Goal: Information Seeking & Learning: Learn about a topic

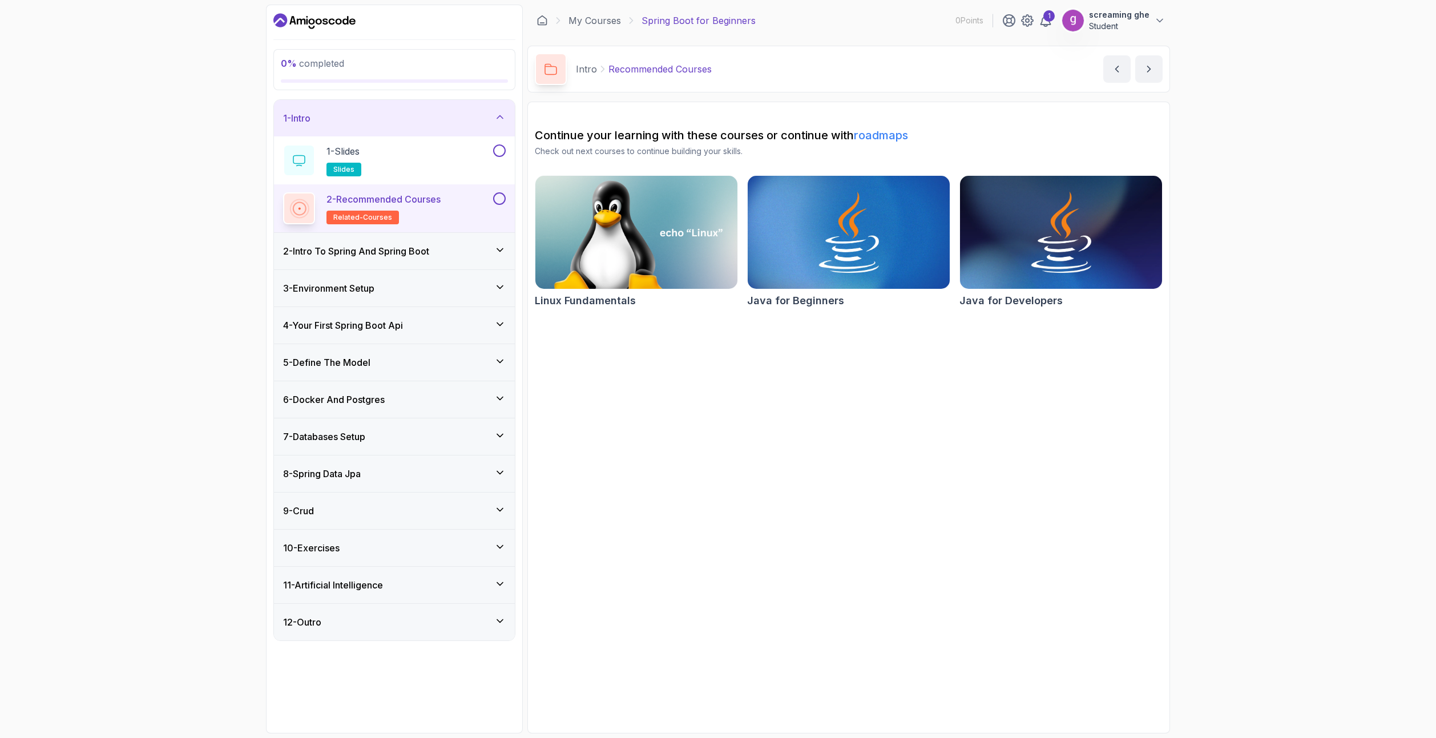
click at [350, 514] on div "9 - Crud" at bounding box center [394, 511] width 223 height 14
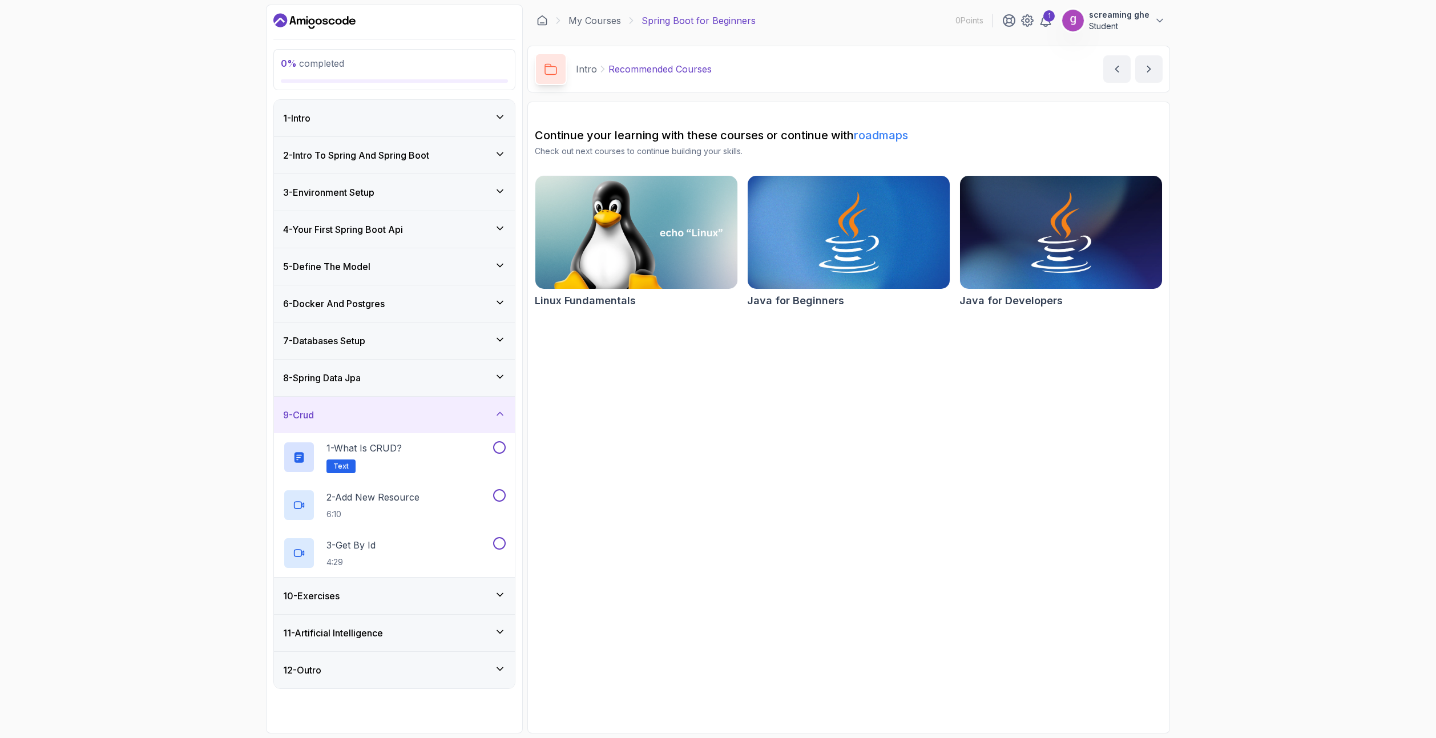
click at [367, 412] on div "9 - Crud" at bounding box center [394, 415] width 223 height 14
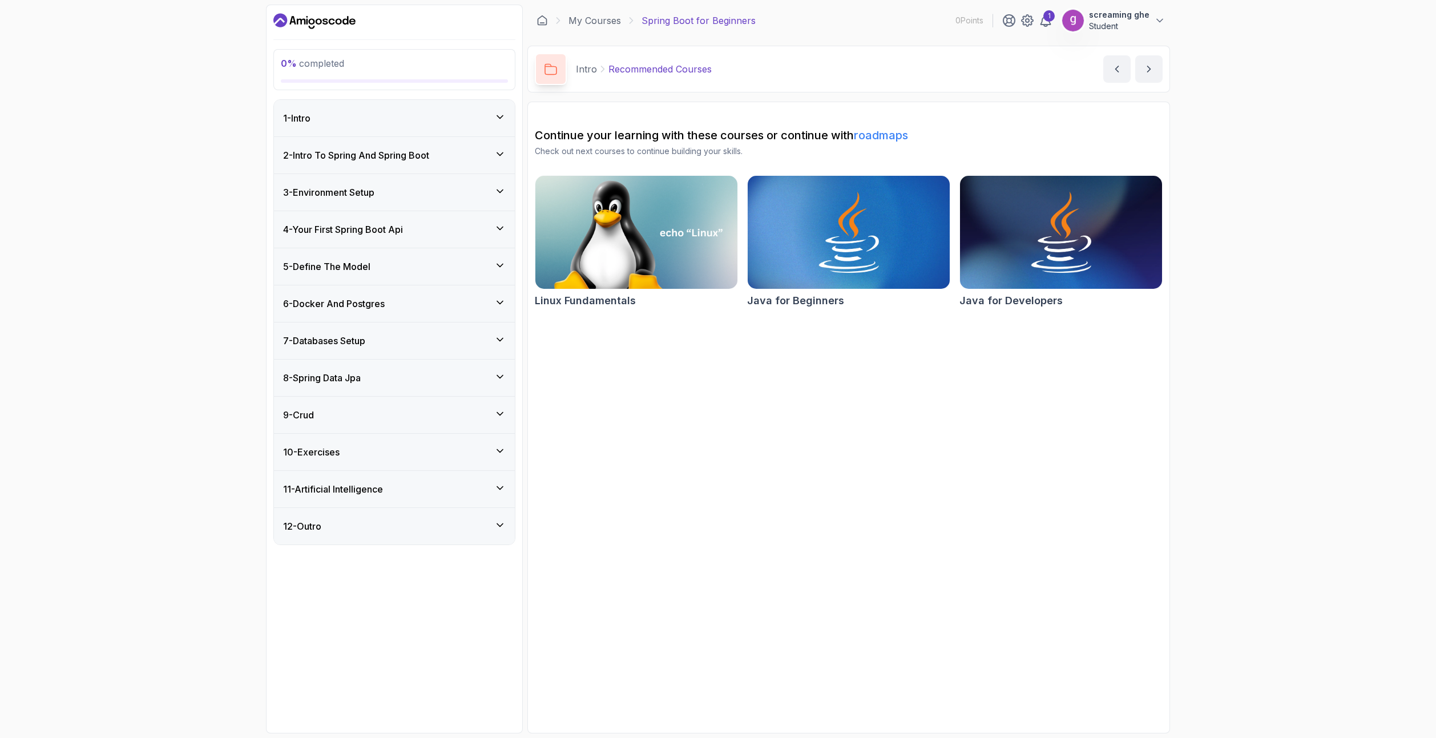
click at [377, 455] on div "10 - Exercises" at bounding box center [394, 452] width 223 height 14
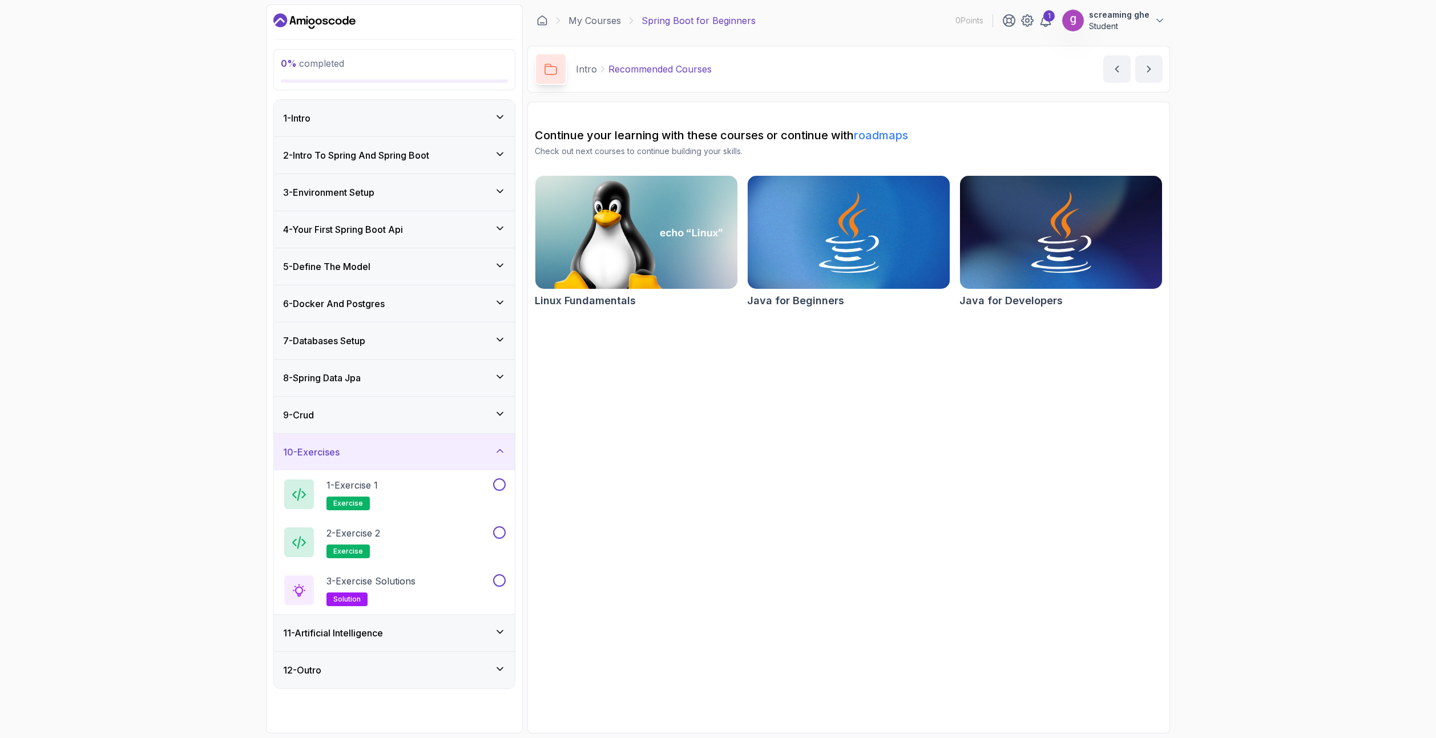
click at [377, 455] on div "10 - Exercises" at bounding box center [394, 452] width 223 height 14
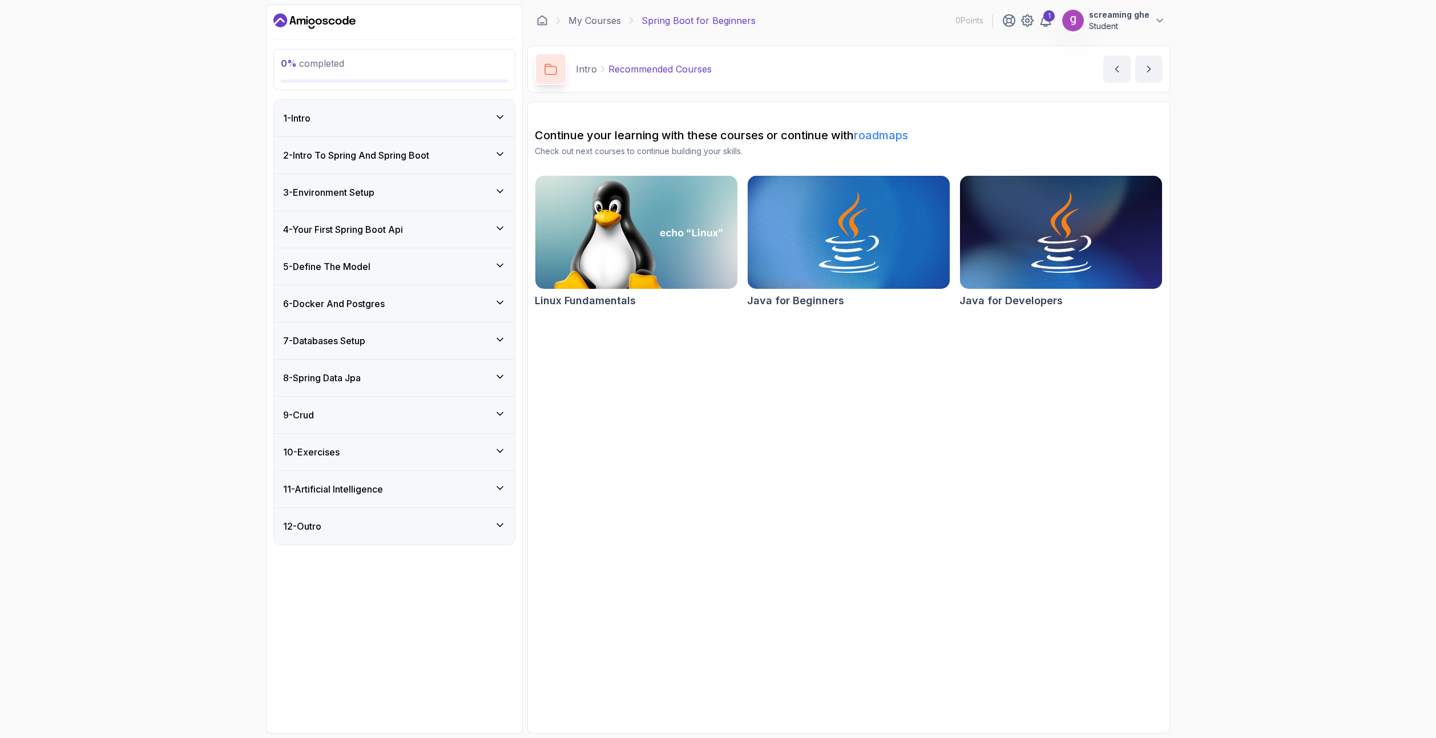
click at [379, 506] on div "11 - Artificial Intelligence" at bounding box center [394, 489] width 241 height 37
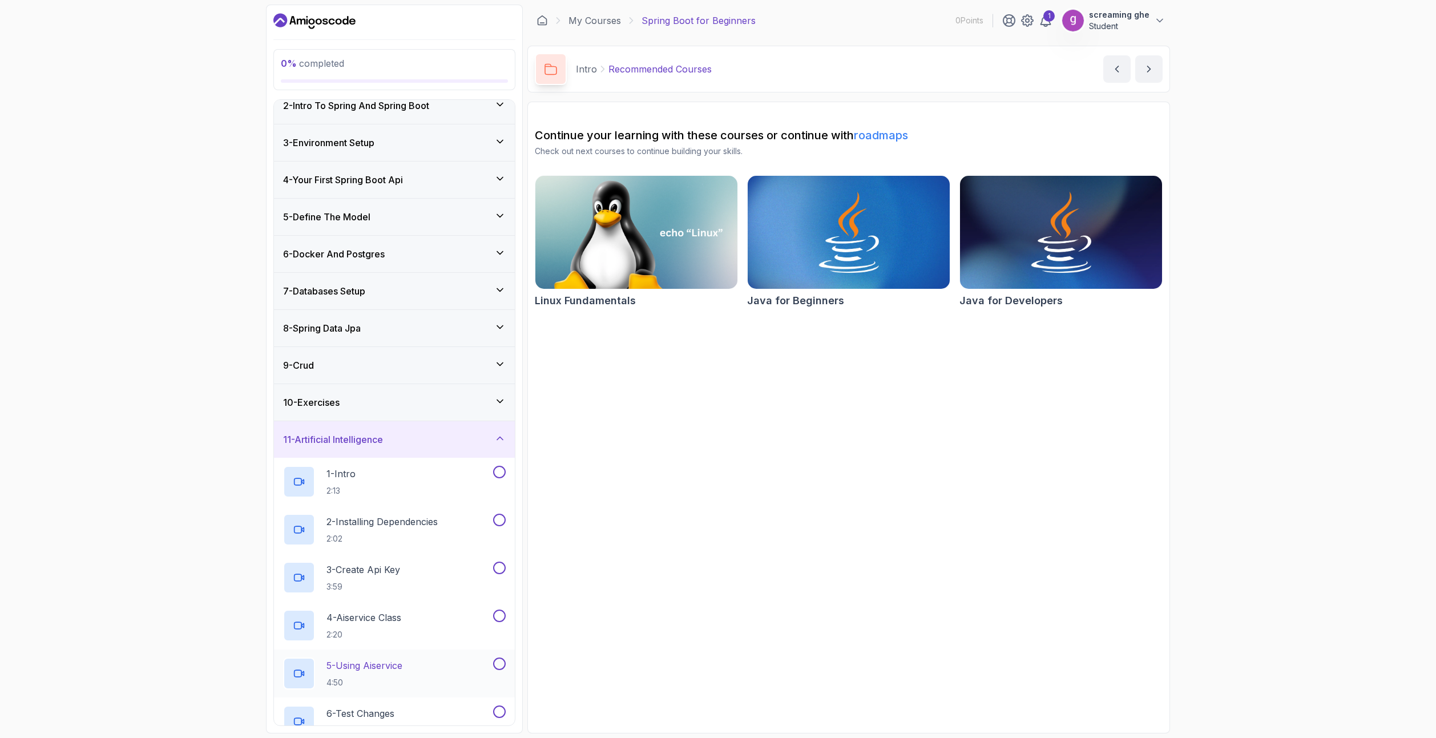
scroll to position [155, 0]
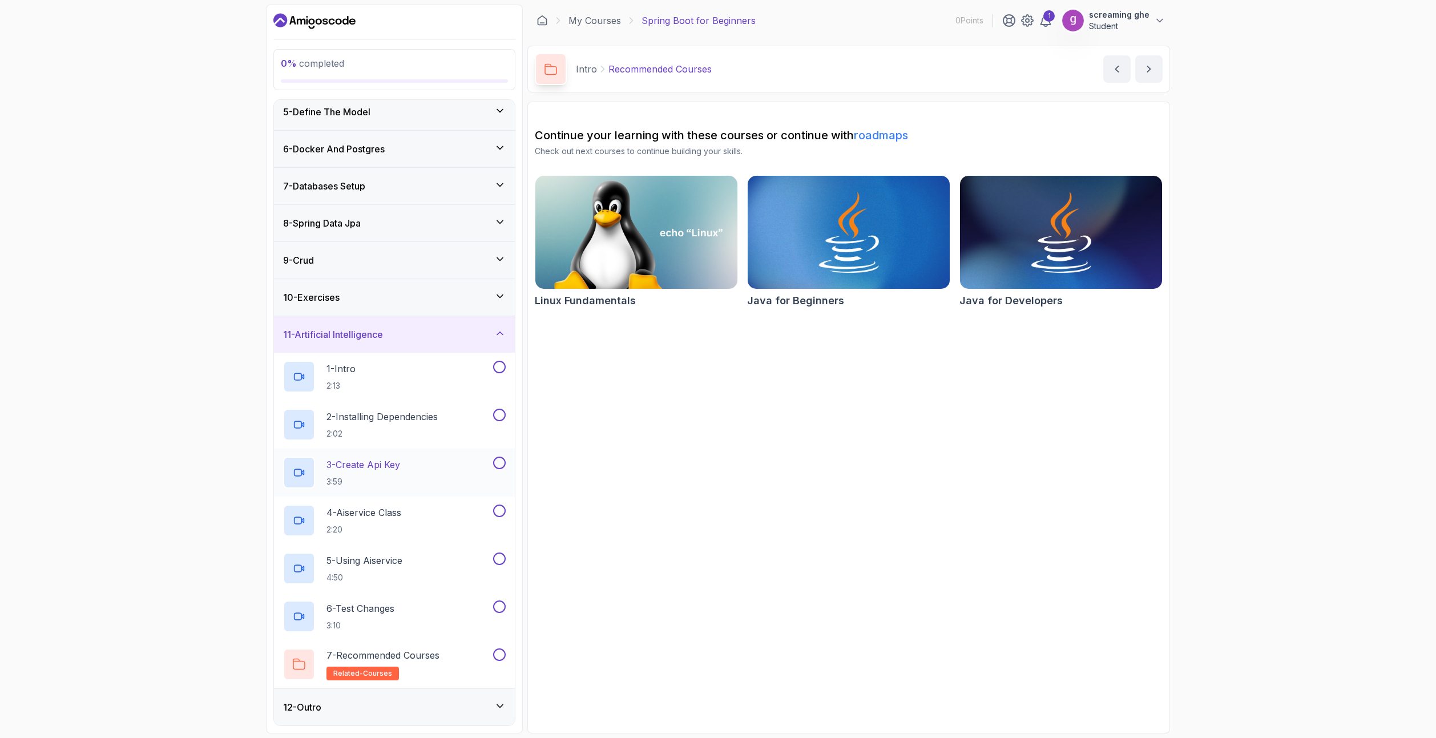
click at [406, 465] on div "3 - Create Api Key 3:59" at bounding box center [387, 472] width 208 height 32
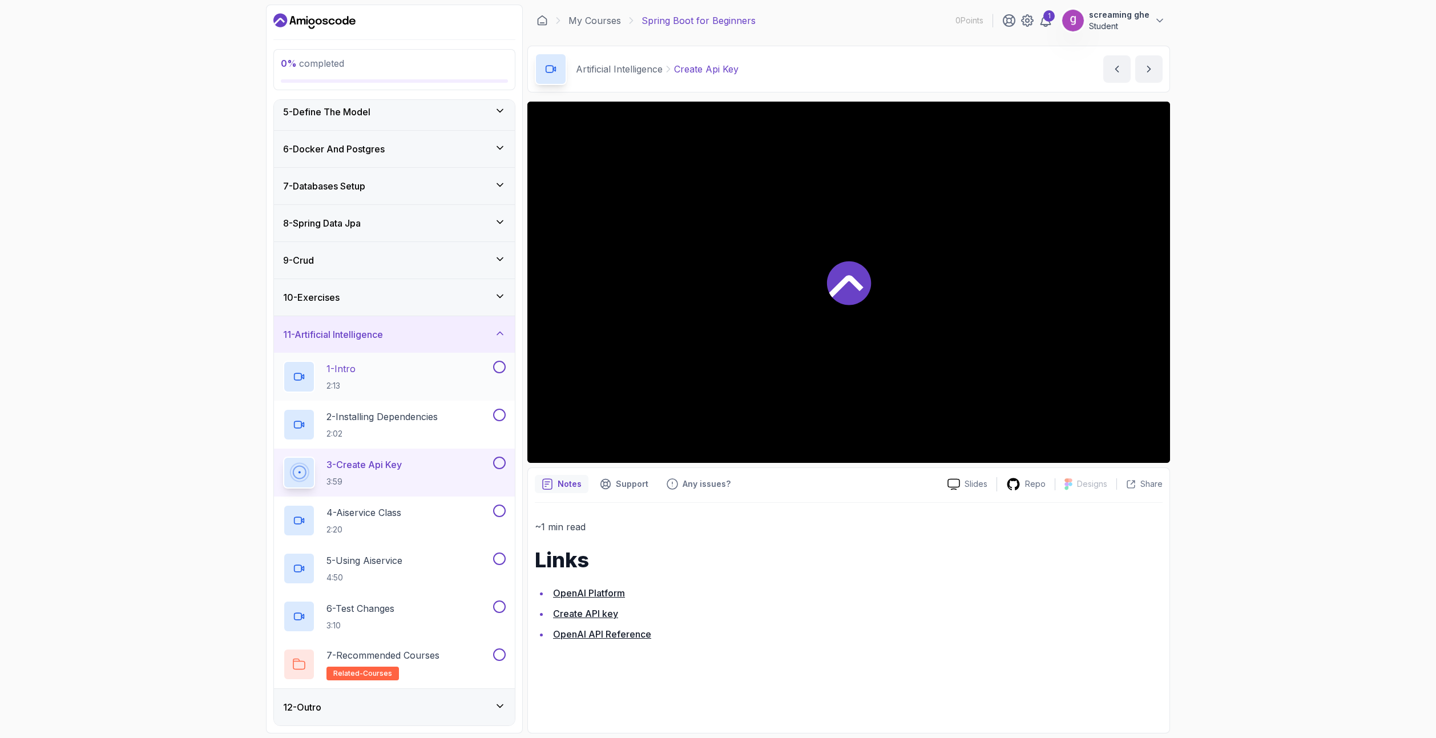
click at [406, 365] on div "1 - Intro 2:13" at bounding box center [387, 377] width 208 height 32
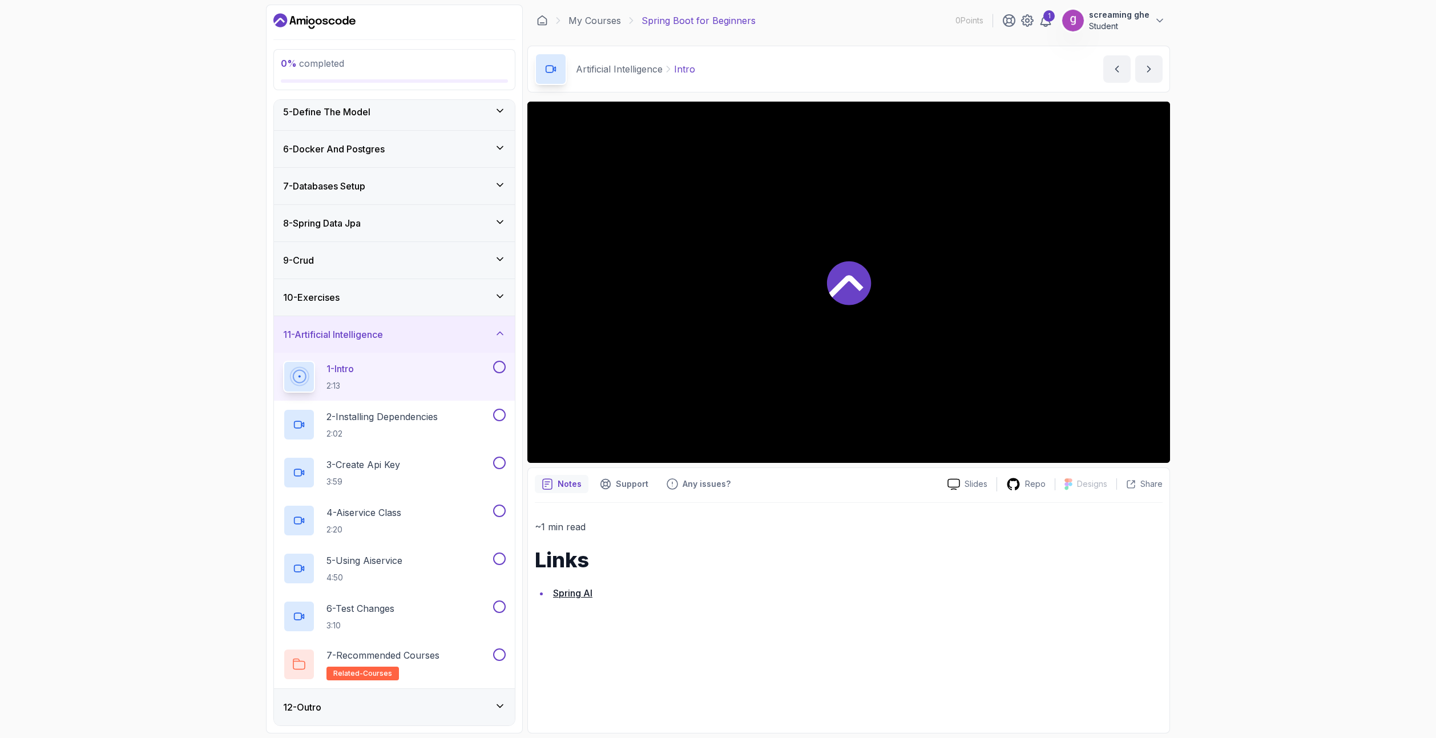
click at [390, 314] on div "10 - Exercises" at bounding box center [394, 297] width 241 height 37
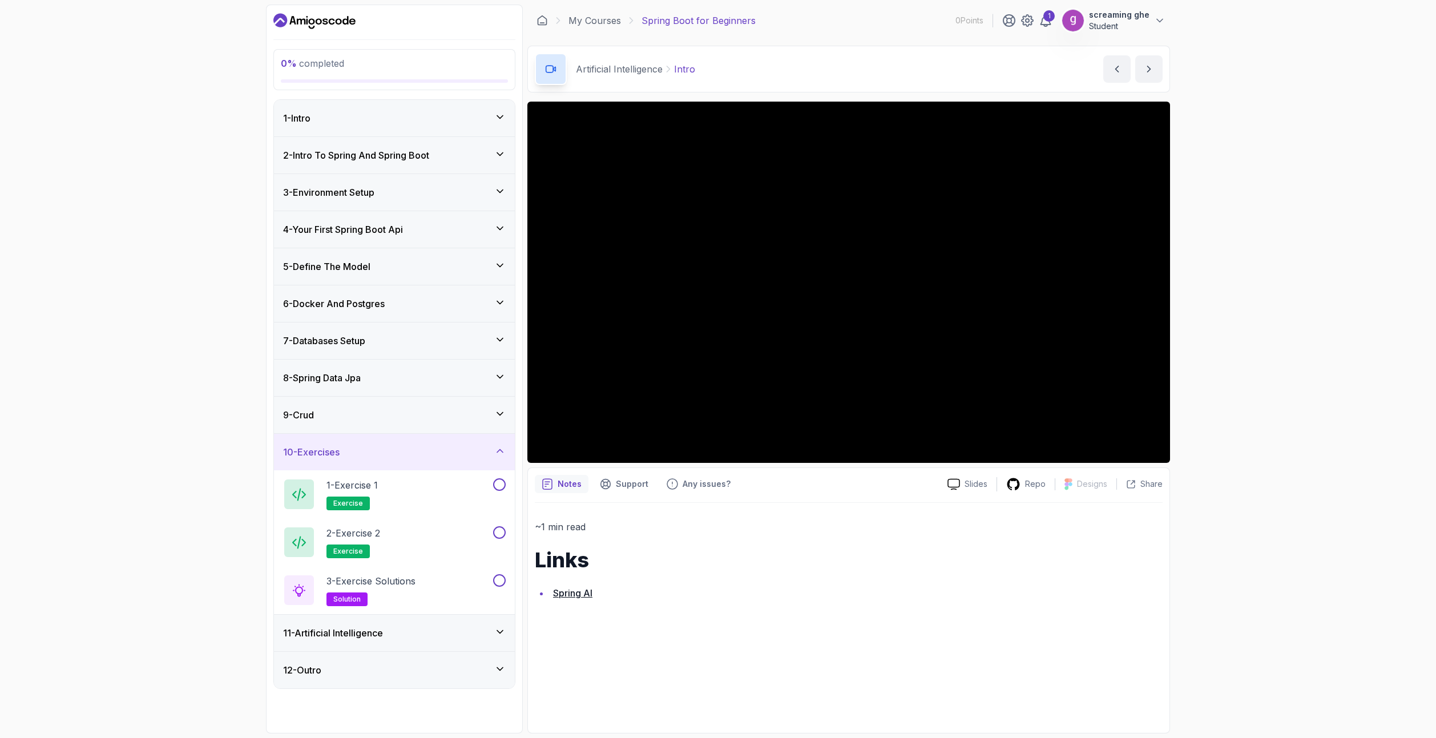
click at [358, 421] on div "9 - Crud" at bounding box center [394, 415] width 223 height 14
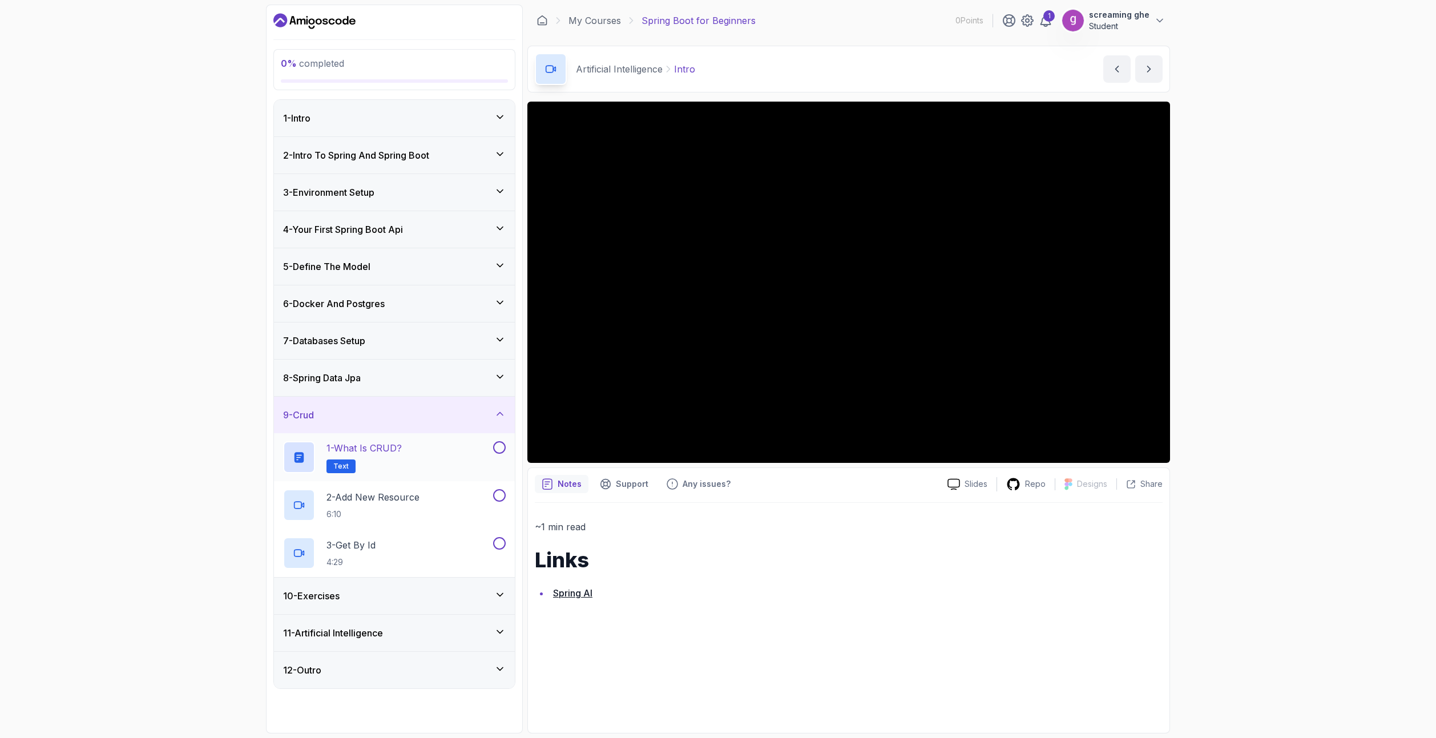
click at [395, 451] on p "1 - What is CRUD?" at bounding box center [363, 448] width 75 height 14
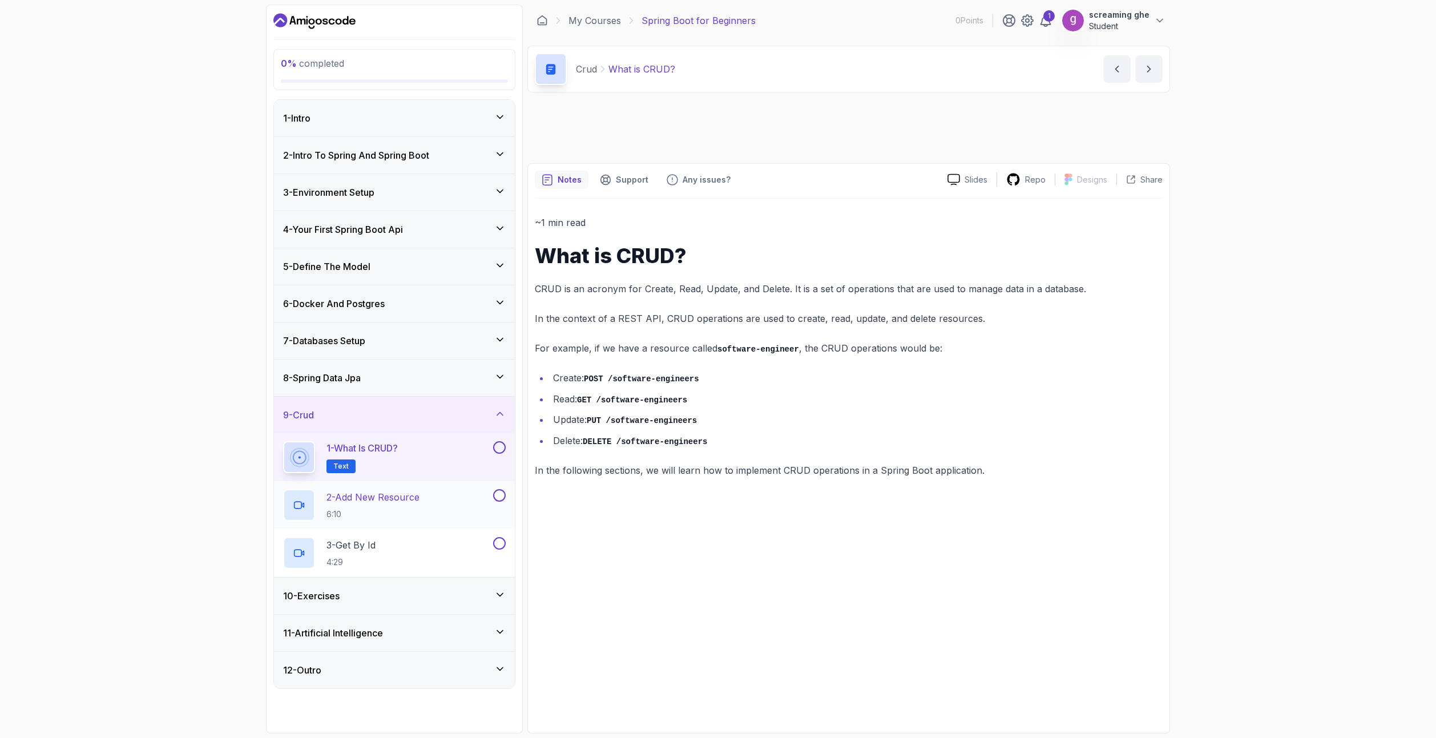
click at [388, 501] on p "2 - Add New Resource" at bounding box center [372, 497] width 93 height 14
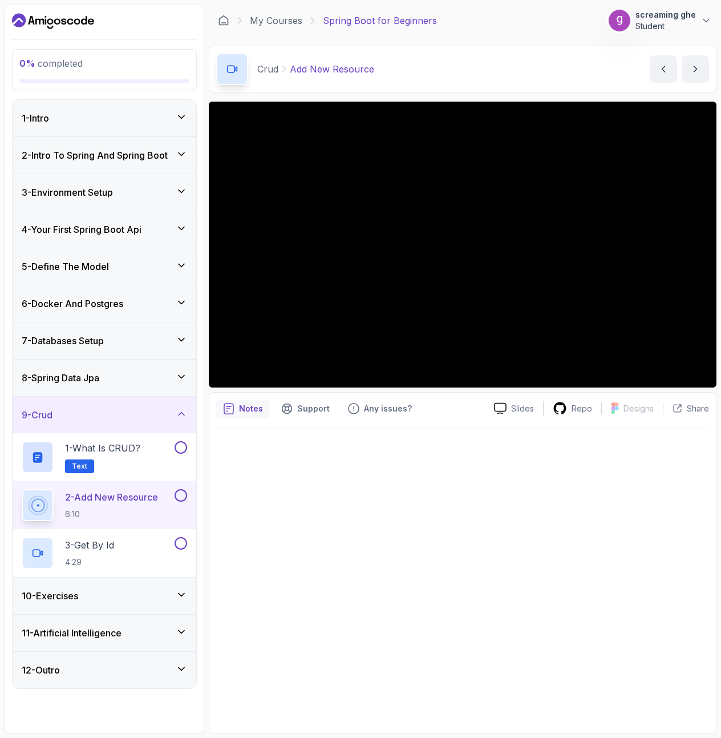
click at [534, 531] on div at bounding box center [462, 576] width 493 height 298
